Goal: Task Accomplishment & Management: Use online tool/utility

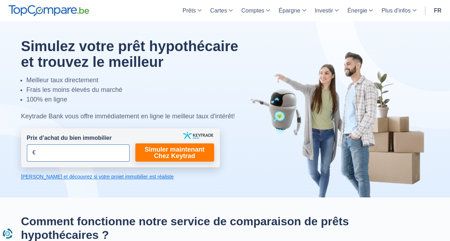
click at [87, 155] on input "Prix d’achat du bien immobilier" at bounding box center [78, 153] width 103 height 17
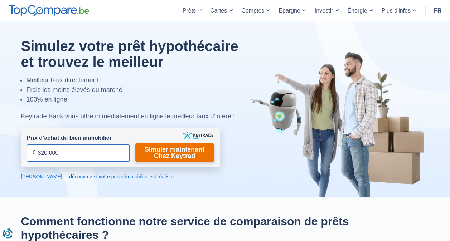
type input "320.000"
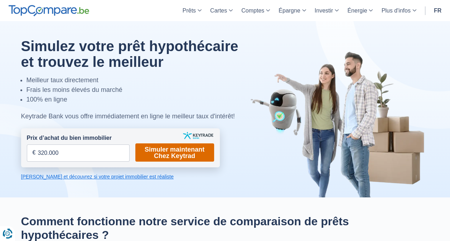
click at [152, 152] on link "Simuler maintenant Chez Keytrad" at bounding box center [174, 153] width 79 height 18
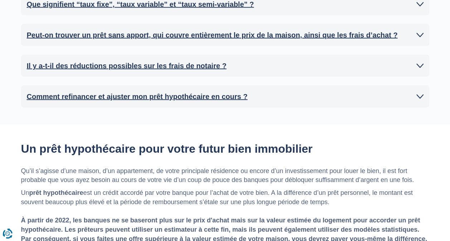
scroll to position [773, 0]
click at [240, 60] on link "Il y a-t-il des réductions possibles sur les frais de notaire ?" at bounding box center [225, 65] width 397 height 11
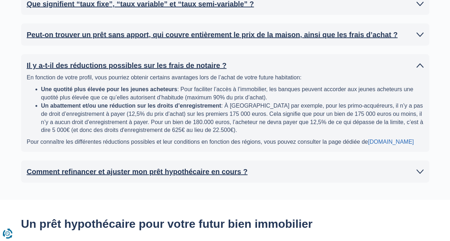
click at [241, 60] on link "Il y a-t-il des réductions possibles sur les frais de notaire ?" at bounding box center [225, 65] width 397 height 11
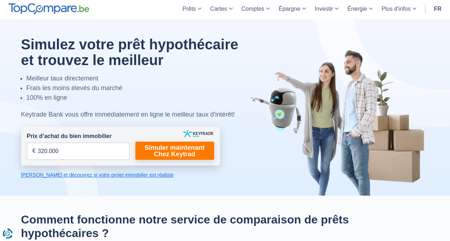
scroll to position [0, 0]
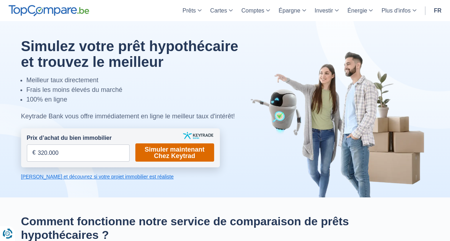
click at [163, 151] on link "Simuler maintenant Chez Keytrad" at bounding box center [174, 153] width 79 height 18
click at [175, 152] on link "Simuler maintenant Chez Keytrad" at bounding box center [174, 153] width 79 height 18
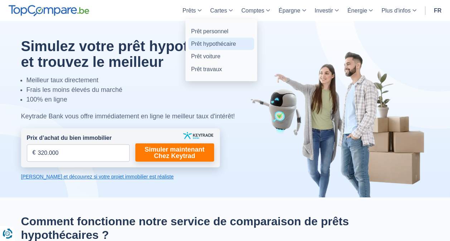
click at [208, 44] on link "Prêt hypothécaire" at bounding box center [221, 44] width 66 height 13
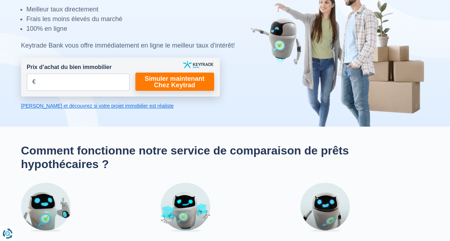
scroll to position [68, 0]
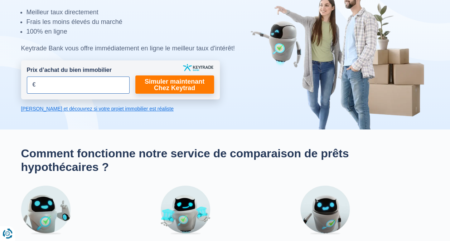
click at [81, 82] on input "Prix d’achat du bien immobilier" at bounding box center [78, 85] width 103 height 17
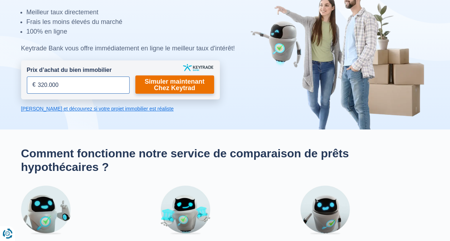
type input "320.000"
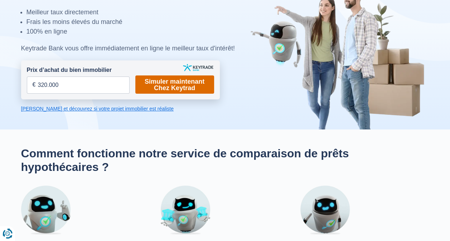
click at [150, 82] on link "Simuler maintenant Chez Keytrad" at bounding box center [174, 85] width 79 height 18
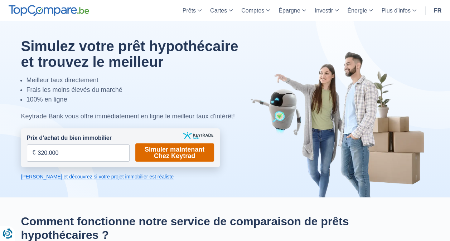
click at [170, 148] on link "Simuler maintenant Chez Keytrad" at bounding box center [174, 153] width 79 height 18
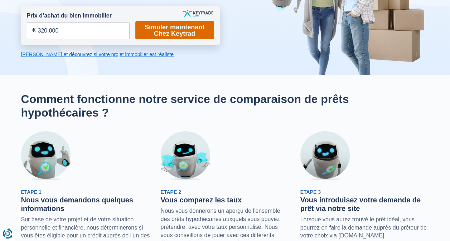
scroll to position [130, 0]
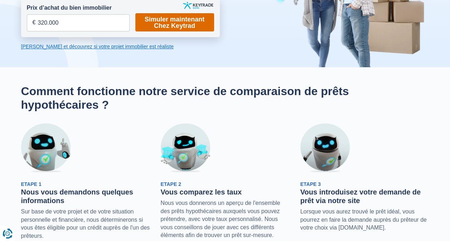
scroll to position [68, 0]
